Goal: Find specific page/section: Find specific page/section

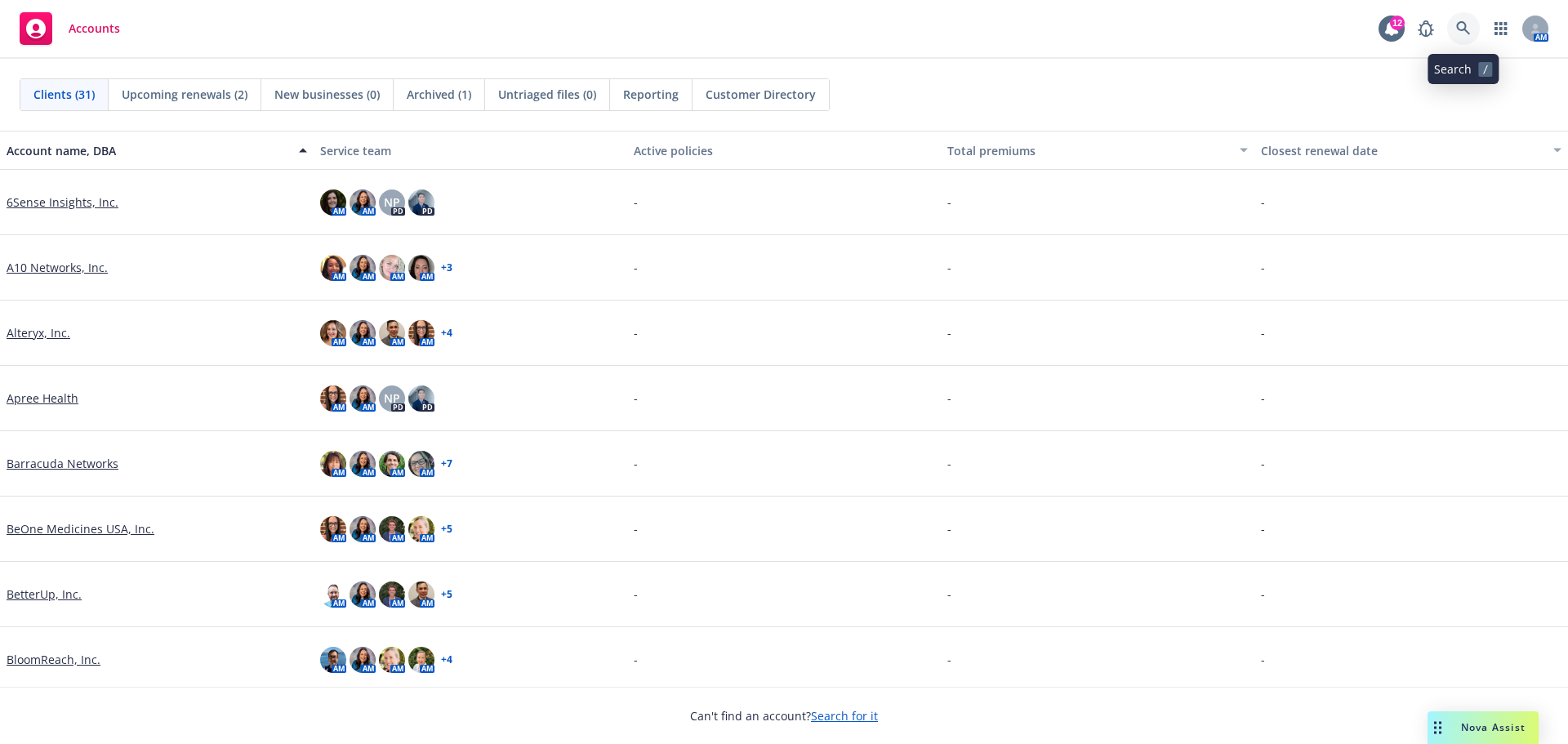
click at [1465, 28] on icon at bounding box center [1463, 28] width 14 height 14
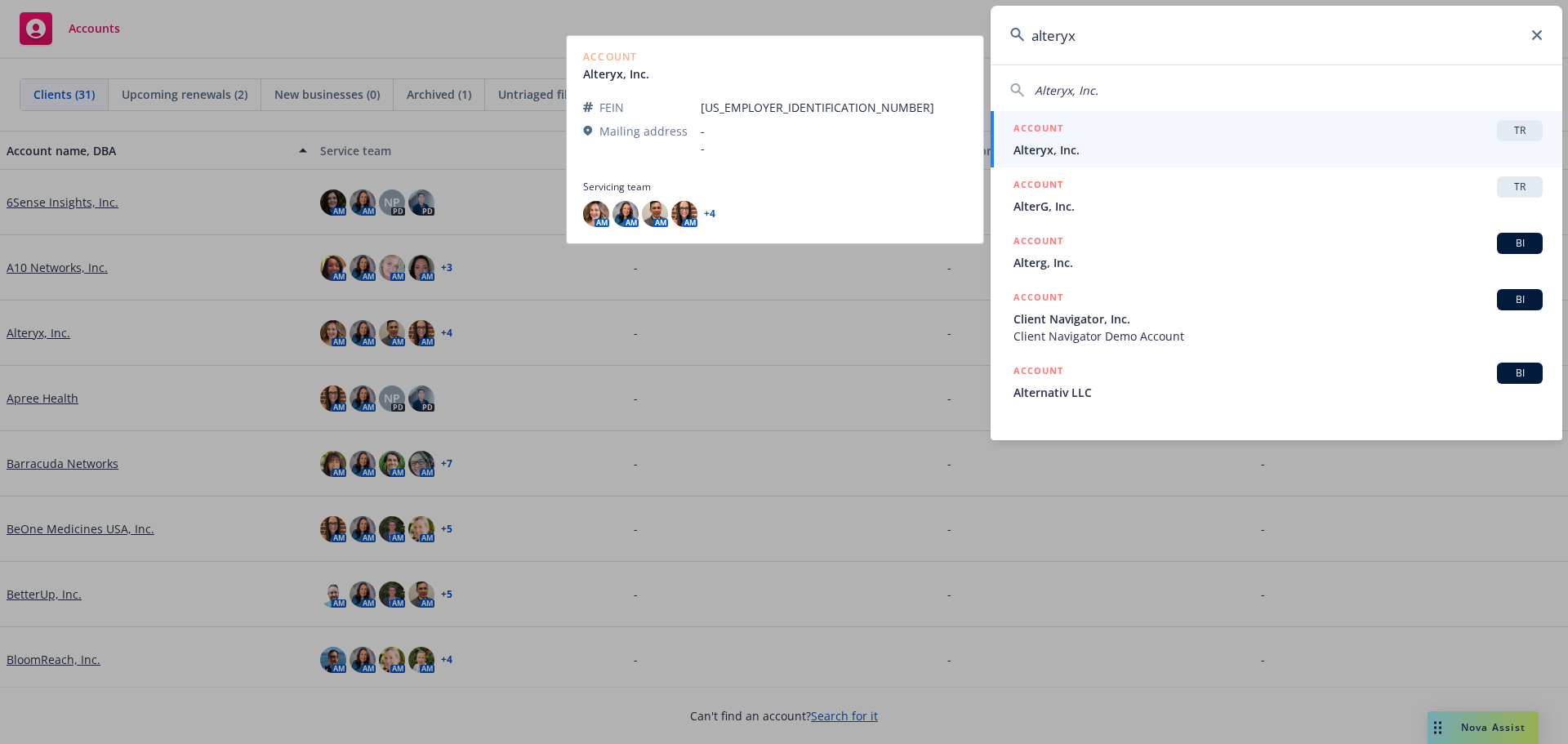
type input "alteryx"
click at [1103, 138] on div "ACCOUNT TR" at bounding box center [1278, 130] width 529 height 21
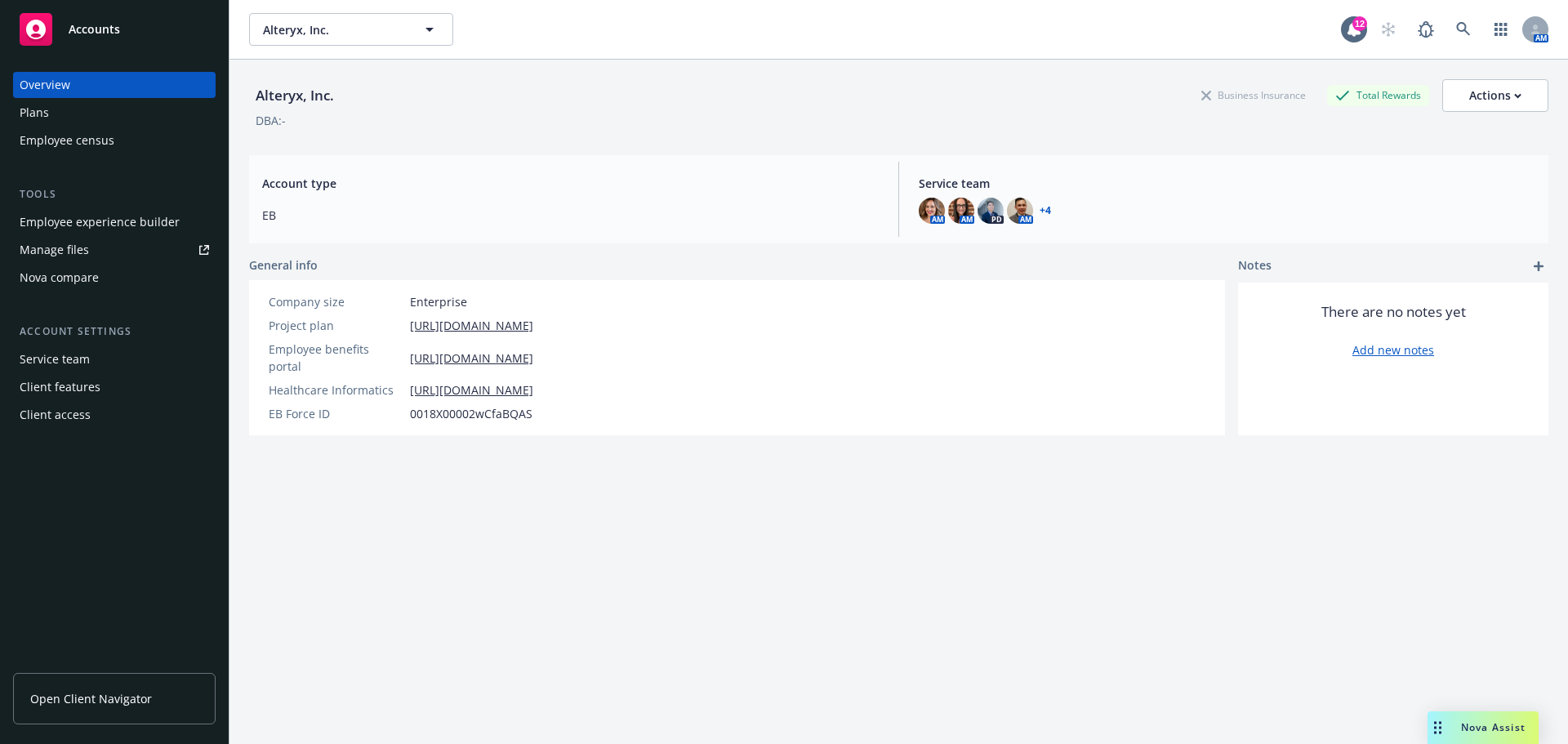
click at [116, 696] on span "Open Client Navigator" at bounding box center [91, 698] width 122 height 18
